Goal: Entertainment & Leisure: Consume media (video, audio)

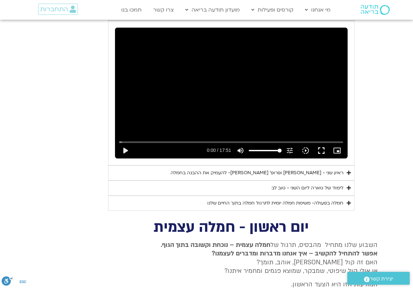
scroll to position [1186, 0]
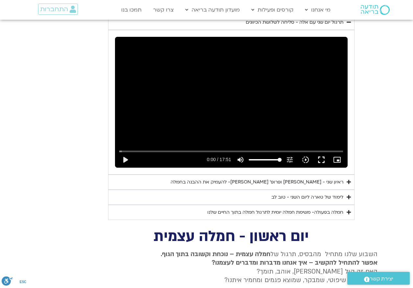
click at [295, 178] on div "ראיון שני - [PERSON_NAME] ופרופ׳ [PERSON_NAME]- להעמיק את ההבנה בחמלה" at bounding box center [257, 182] width 173 height 8
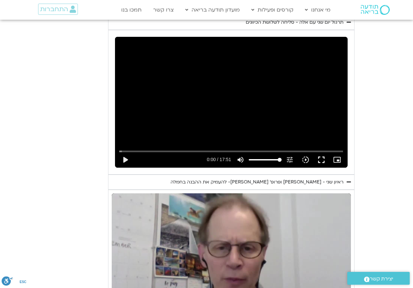
click at [270, 215] on div "Skip Ad play_arrow 0:00 / 52:08 volume_up Mute tune Resolution Auto 720p slow_m…" at bounding box center [231, 260] width 239 height 135
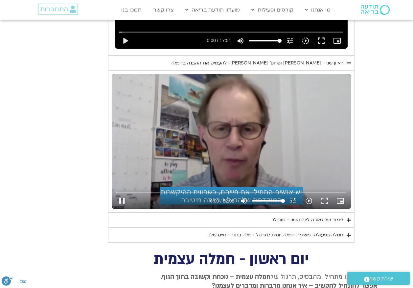
scroll to position [1317, 0]
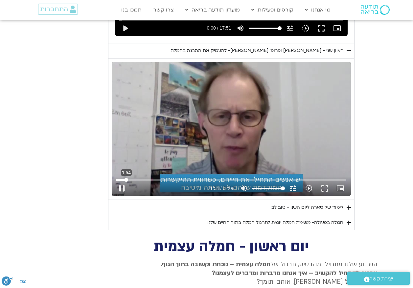
click at [126, 178] on input "Seek" at bounding box center [231, 180] width 230 height 4
click at [131, 178] on input "Seek" at bounding box center [231, 180] width 230 height 4
click at [326, 180] on button "fullscreen" at bounding box center [325, 188] width 16 height 16
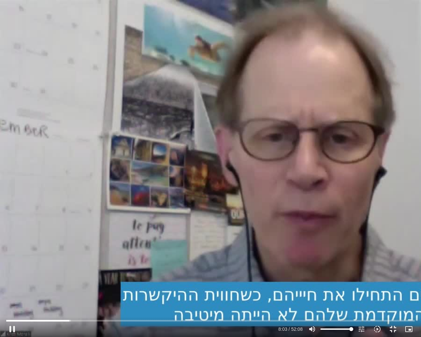
click at [186, 145] on div "Skip Ad 3:25 pause 8:03 / 52:08 volume_up Mute tune Resolution Auto 720p slow_m…" at bounding box center [210, 168] width 421 height 337
click at [185, 176] on div "Skip Ad 3:25 play_arrow 8:04 / 52:08 volume_up Mute tune Resolution Auto 720p s…" at bounding box center [210, 168] width 421 height 337
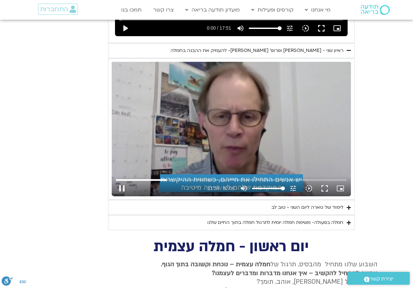
click at [223, 129] on div "Skip Ad 3:25 pause 11:28 / 52:08 volume_up Mute tune Resolution Auto 720p slow_…" at bounding box center [231, 129] width 239 height 135
click at [227, 121] on div "Skip Ad 24:18 play_arrow 11:28 / 52:08 volume_up Mute tune Resolution Auto 720p…" at bounding box center [231, 129] width 239 height 135
click at [325, 180] on button "fullscreen" at bounding box center [325, 188] width 16 height 16
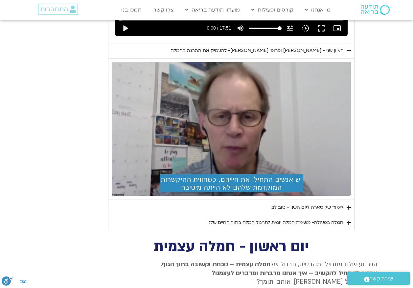
click at [241, 126] on div "Skip Ad 51:00 pause 12:33 / 52:08 volume_up Mute tune Resolution Auto 720p slow…" at bounding box center [231, 129] width 239 height 135
type input "754.56011"
